Goal: Check status: Check status

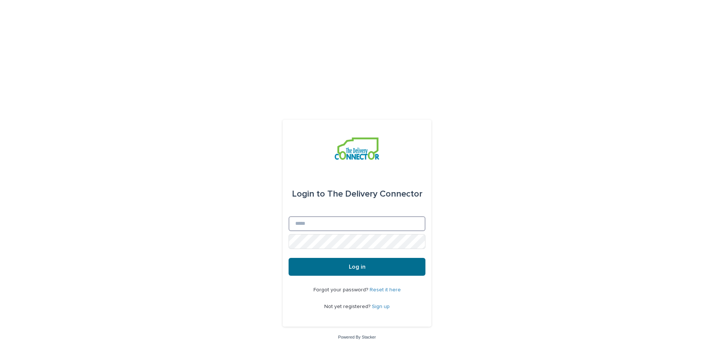
type input "**********"
click at [364, 258] on button "Log in" at bounding box center [356, 267] width 137 height 18
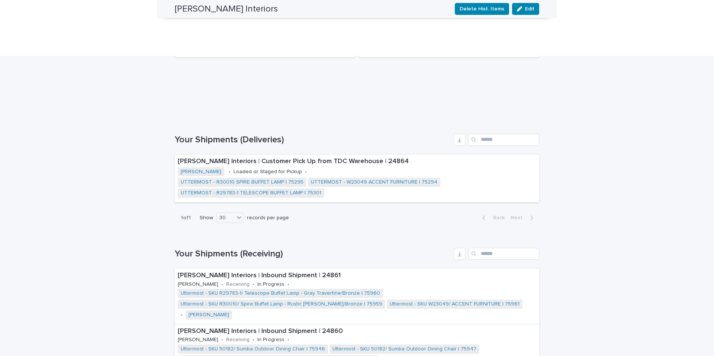
scroll to position [427, 0]
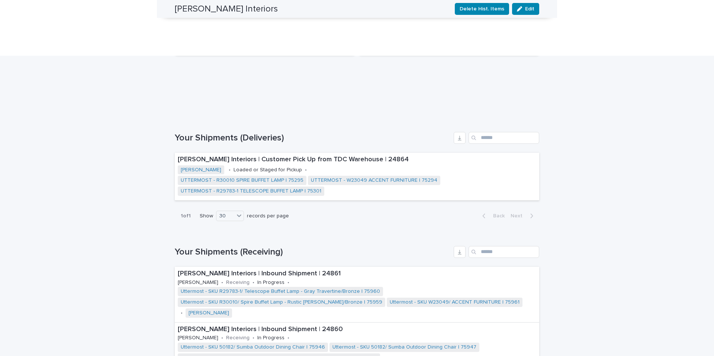
click at [243, 247] on h1 "Your Shipments (Receiving)" at bounding box center [313, 252] width 276 height 11
click at [202, 270] on p "Melissa Rieser Interiors | Inbound Shipment | 24861" at bounding box center [357, 274] width 358 height 8
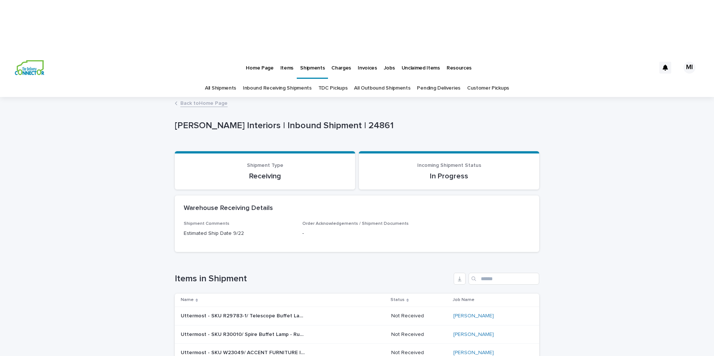
click at [256, 80] on link "Inbound Receiving Shipments" at bounding box center [277, 88] width 69 height 17
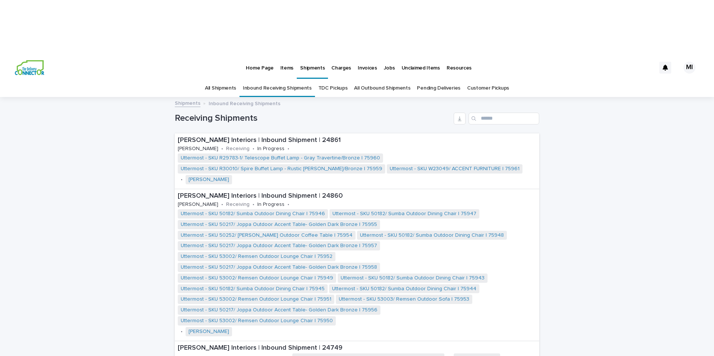
click at [335, 56] on p "Charges" at bounding box center [341, 64] width 20 height 16
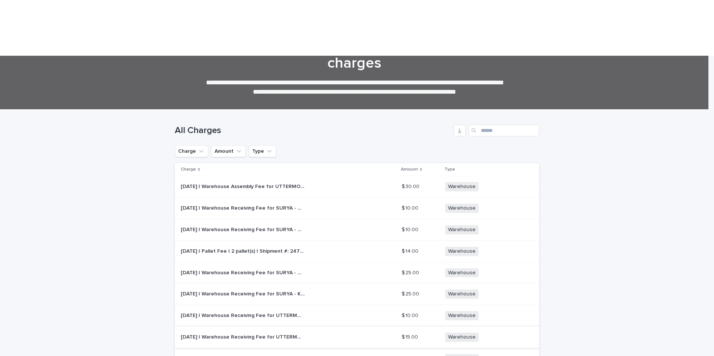
scroll to position [61, 0]
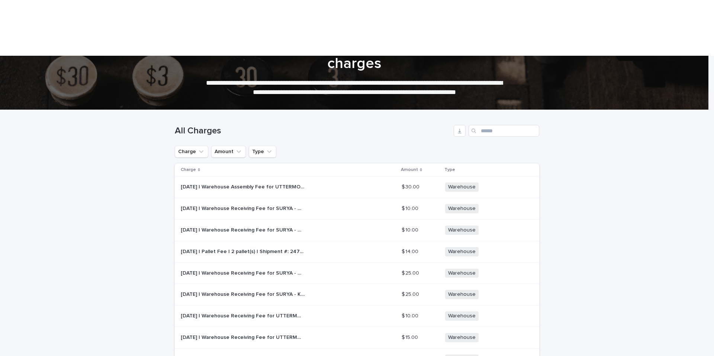
click at [268, 183] on p "2025-09-16 | Warehouse Assembly Fee for ﻿UTTERMOST - 50170 CAMERLIN COFFEE TABL…" at bounding box center [243, 187] width 125 height 8
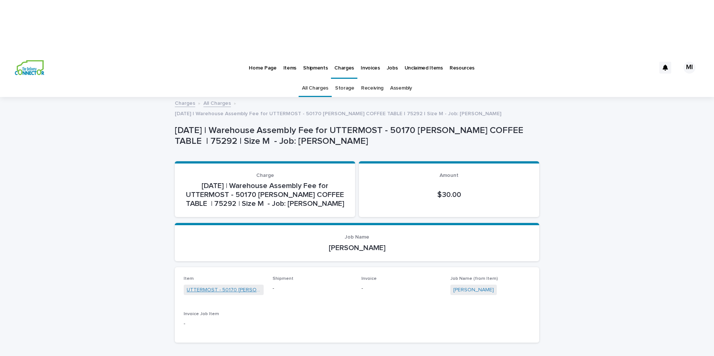
click at [244, 286] on link "UTTERMOST - 50170 CAMERLIN COFFEE TABLE | 75292" at bounding box center [224, 290] width 74 height 8
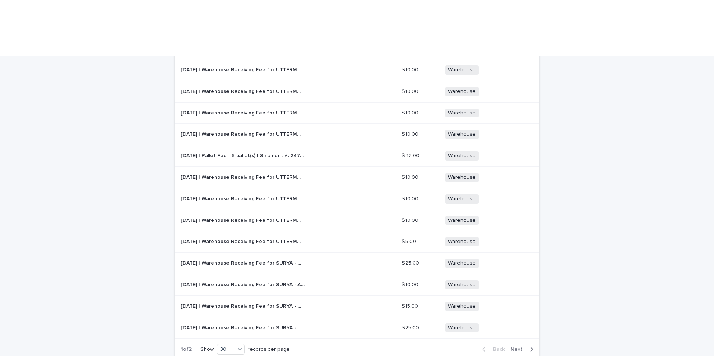
scroll to position [555, 0]
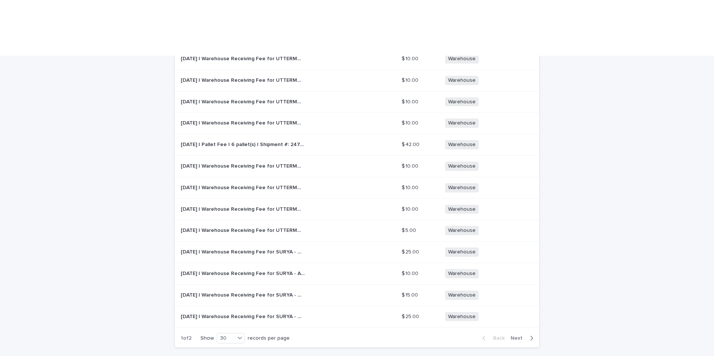
click at [510, 336] on span "Next" at bounding box center [518, 338] width 16 height 5
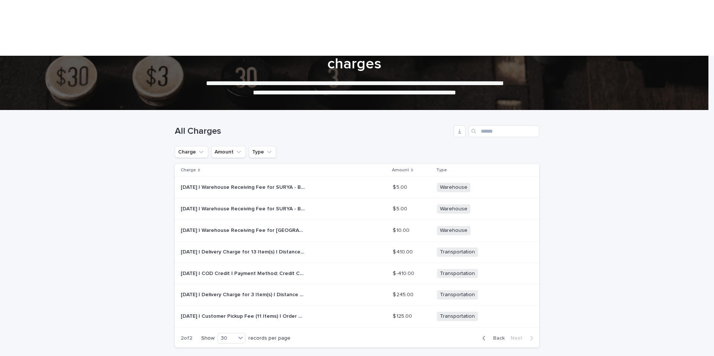
scroll to position [61, 0]
click at [280, 312] on p "2022-08-26 | Customer Pickup Fee (11 Items) | Order #: 8161 - Job: Inventory fl…" at bounding box center [243, 316] width 125 height 8
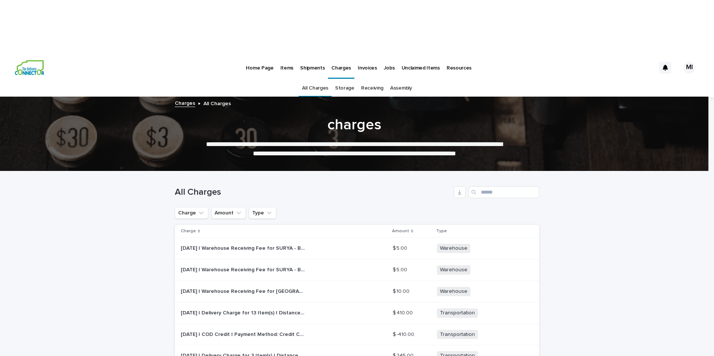
scroll to position [24, 0]
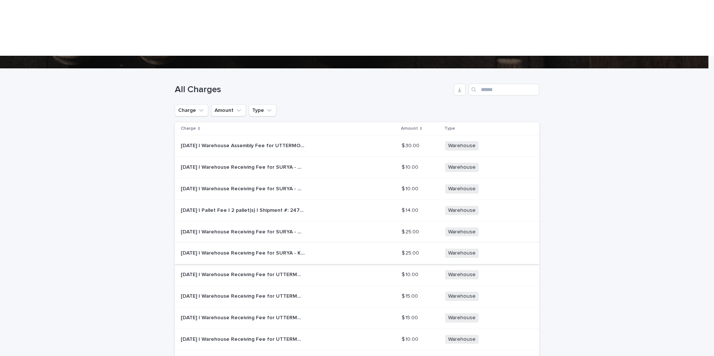
scroll to position [104, 0]
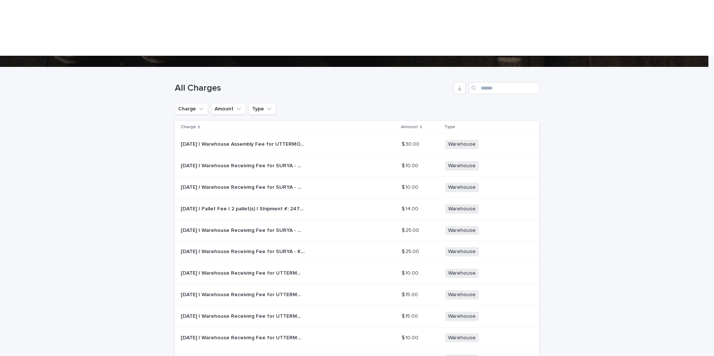
click at [268, 290] on p "2025-09-12 | Warehouse Receiving Fee for UTTERMOST - R04224 PARCHMENT SHADOW BO…" at bounding box center [243, 294] width 125 height 8
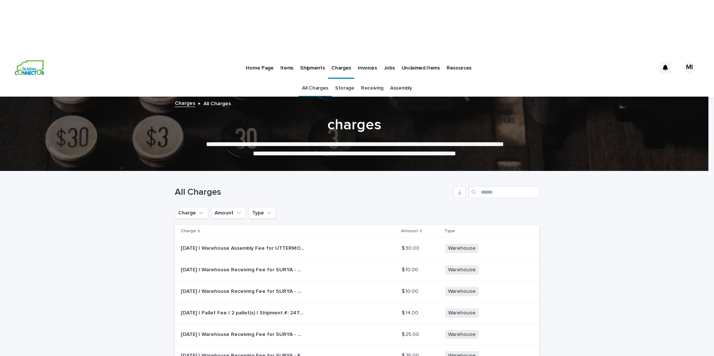
scroll to position [24, 0]
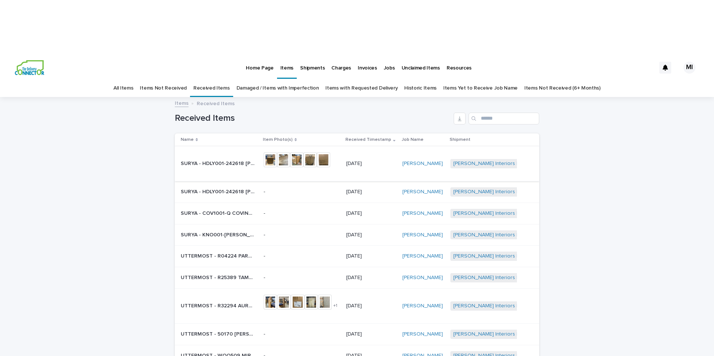
click at [267, 152] on img at bounding box center [270, 159] width 13 height 15
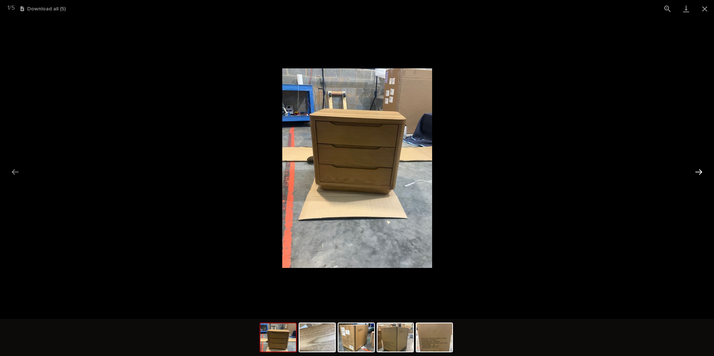
click at [704, 170] on button "Next slide" at bounding box center [699, 172] width 16 height 14
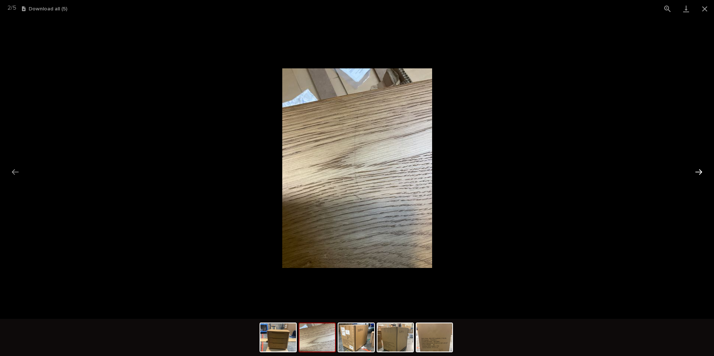
click at [704, 170] on button "Next slide" at bounding box center [699, 172] width 16 height 14
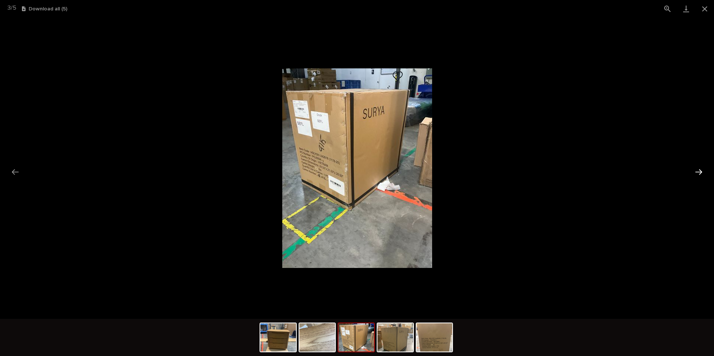
click at [704, 170] on button "Next slide" at bounding box center [699, 172] width 16 height 14
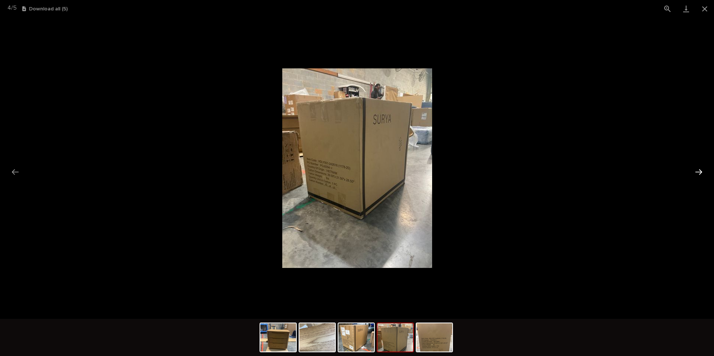
click at [704, 170] on button "Next slide" at bounding box center [699, 172] width 16 height 14
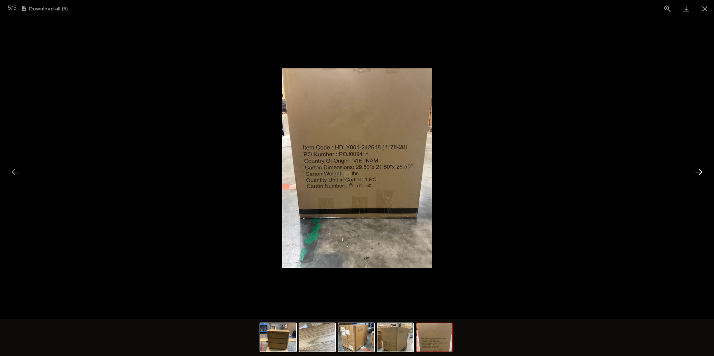
click at [704, 170] on button "Next slide" at bounding box center [699, 172] width 16 height 14
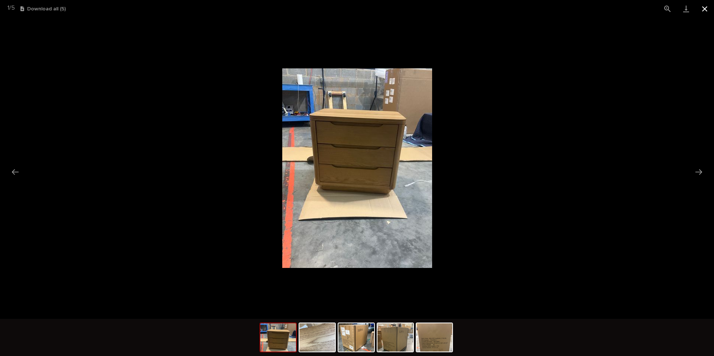
click at [702, 7] on button "Close gallery" at bounding box center [704, 8] width 19 height 17
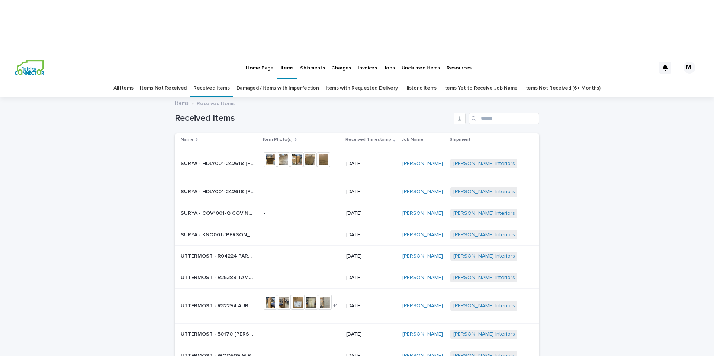
click at [241, 186] on div "SURYA - HDLY001-242618 HUNDLEY NIGHTSTAND | 75492 SURYA - HDLY001-242618 HUNDLE…" at bounding box center [219, 192] width 77 height 12
click at [238, 209] on p "SURYA - COV1001-Q COVINA BED | 75490" at bounding box center [219, 213] width 76 height 8
